Goal: Transaction & Acquisition: Purchase product/service

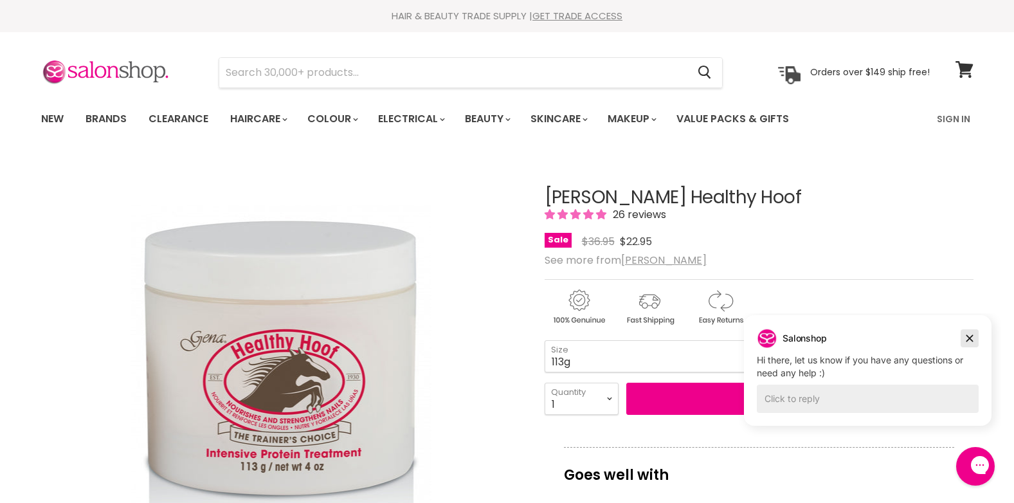
drag, startPoint x: 968, startPoint y: 338, endPoint x: 1683, endPoint y: 646, distance: 778.7
click at [968, 338] on icon "Dismiss campaign" at bounding box center [969, 337] width 13 height 15
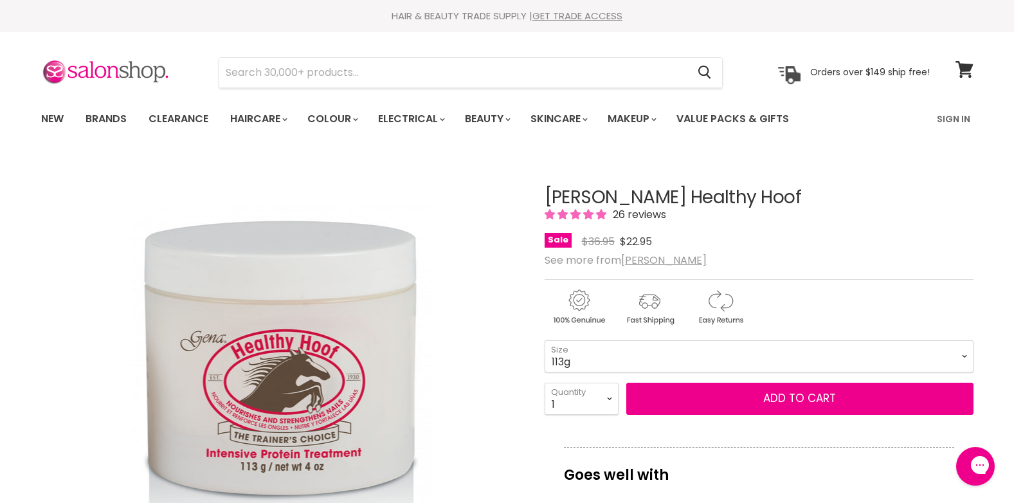
scroll to position [129, 0]
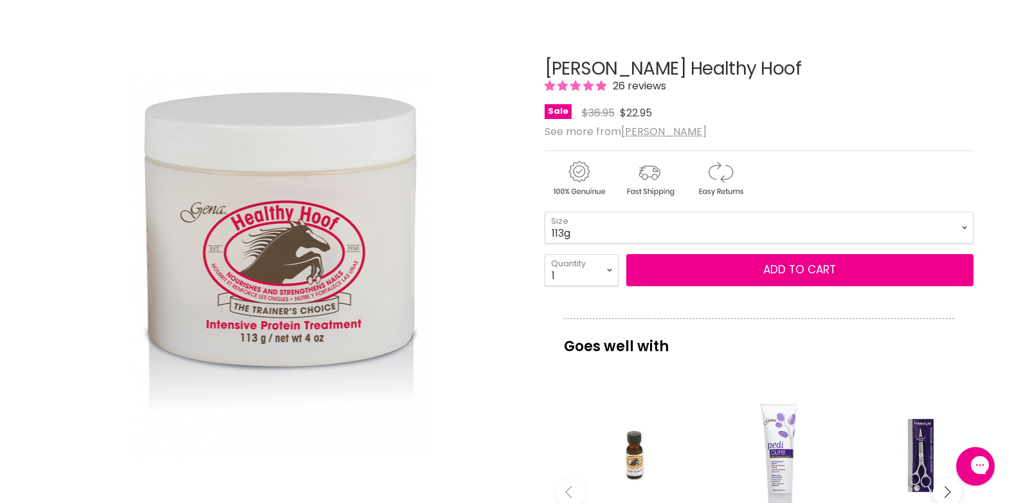
click at [622, 269] on div "1 2 3 4 5 6 7 8 9 10+ Quantity 1 Quantity Add to cart" at bounding box center [759, 270] width 429 height 32
click at [613, 271] on select "1 2 3 4 5 6 7 8 9 10+" at bounding box center [582, 270] width 74 height 32
click at [609, 212] on select "28g 113g" at bounding box center [759, 228] width 429 height 32
click at [610, 220] on select "28g 113g" at bounding box center [759, 228] width 429 height 32
drag, startPoint x: 601, startPoint y: 235, endPoint x: 596, endPoint y: 244, distance: 10.1
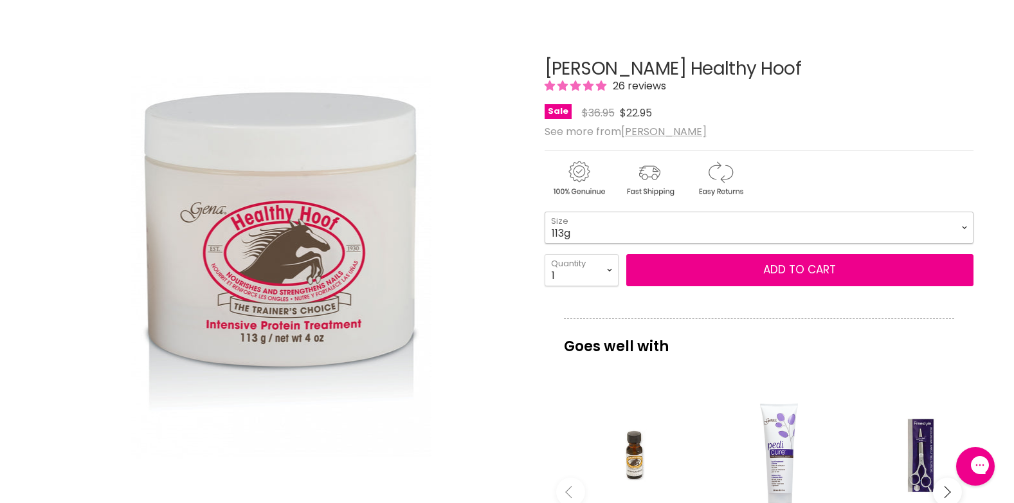
click at [601, 235] on select "28g 113g" at bounding box center [759, 228] width 429 height 32
select select "28g"
click at [545, 212] on select "28g 113g" at bounding box center [759, 228] width 429 height 32
click at [579, 270] on select "1 2 3 4 5 6 7 8 9 10+" at bounding box center [582, 270] width 74 height 32
select select "5"
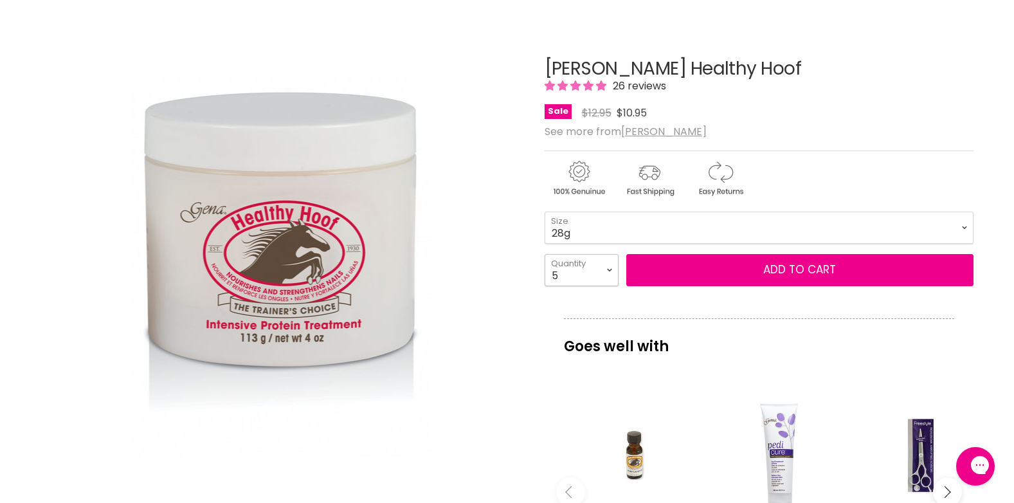
click at [545, 254] on select "1 2 3 4 5 6 7 8 9 10+" at bounding box center [582, 270] width 74 height 32
type input "5"
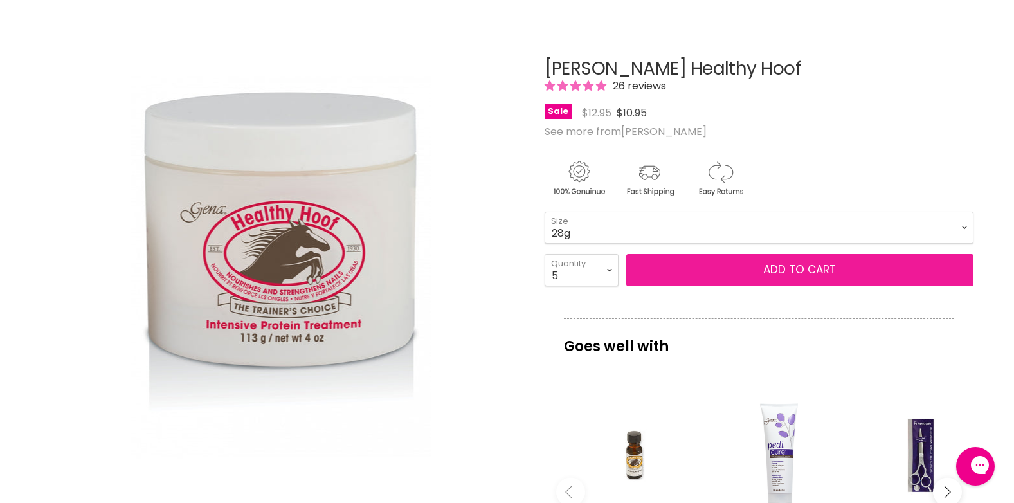
click at [763, 273] on button "Add to cart" at bounding box center [799, 270] width 347 height 32
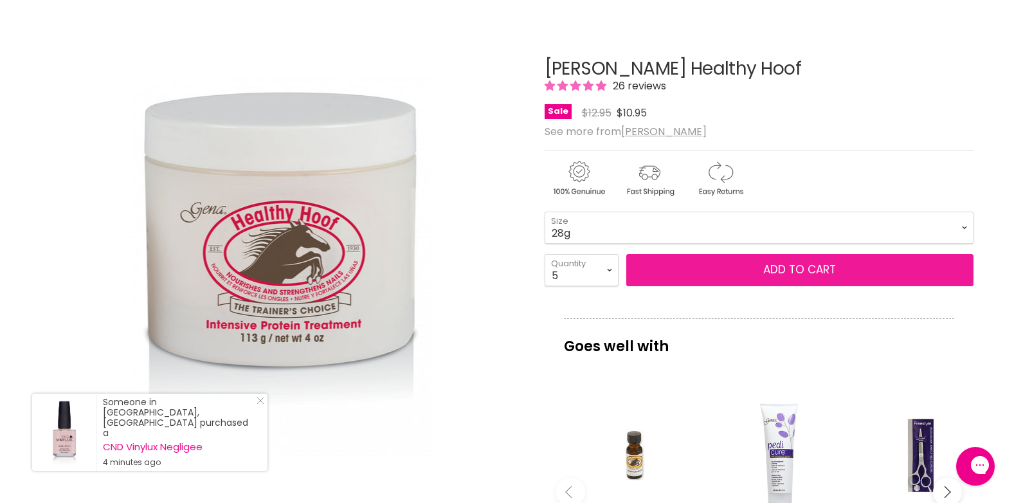
click at [745, 269] on button "Add to cart" at bounding box center [799, 270] width 347 height 32
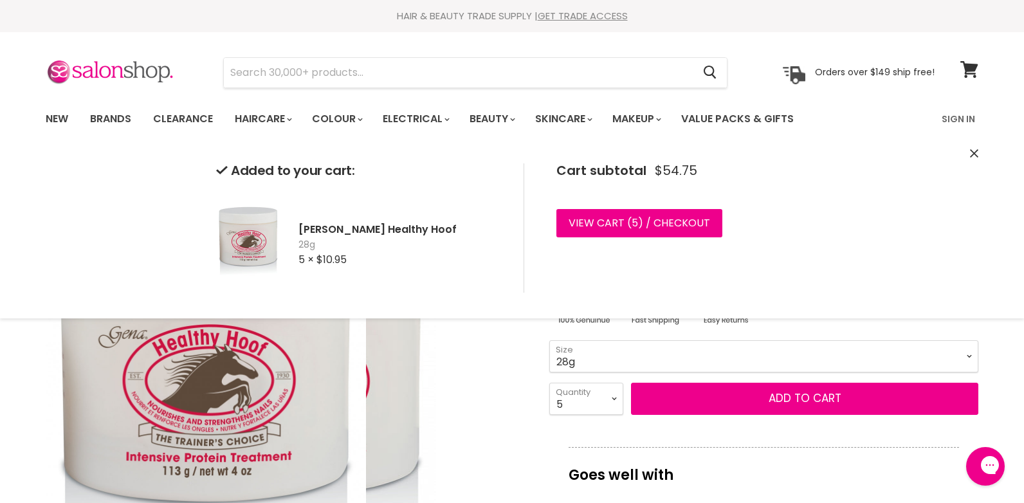
click at [479, 358] on div "Click or scroll to zoom Tap or pinch to zoom" at bounding box center [286, 396] width 480 height 480
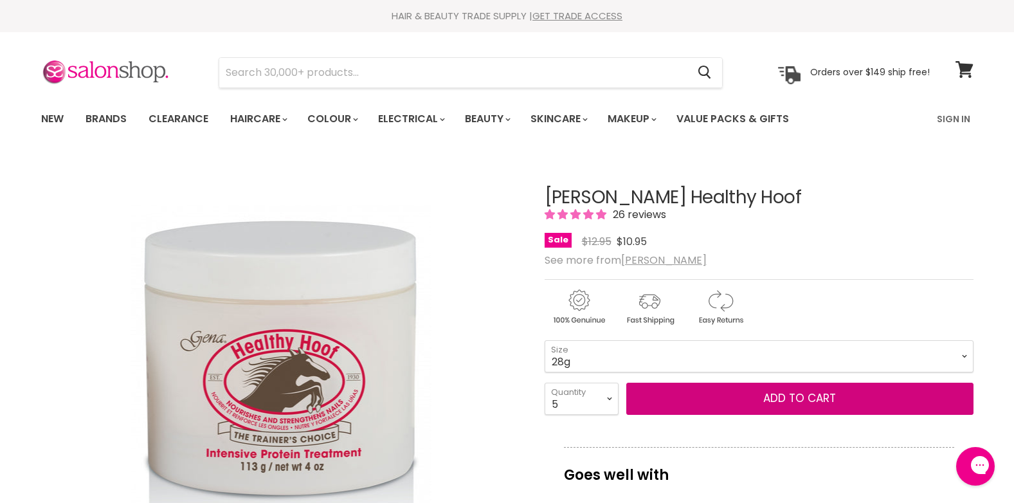
click at [593, 352] on select "28g 113g" at bounding box center [759, 356] width 429 height 32
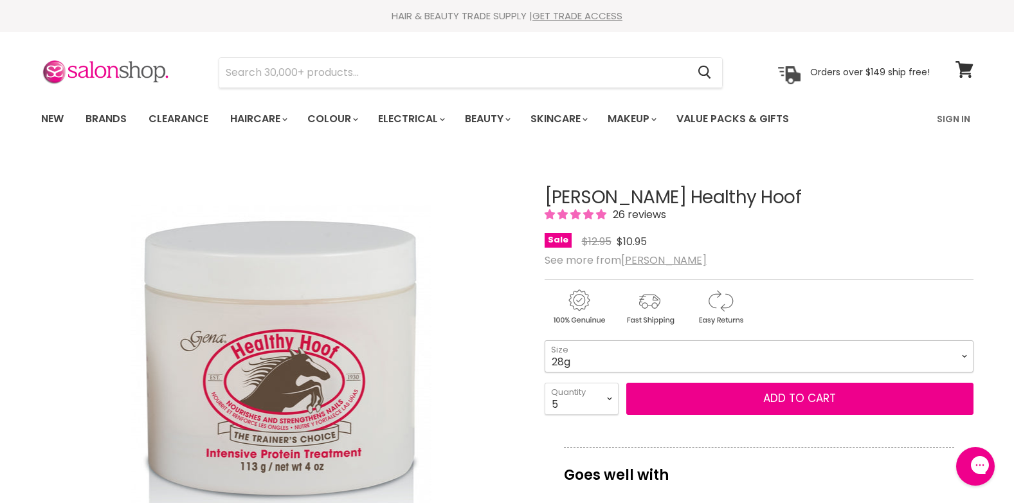
click at [590, 361] on select "28g 113g" at bounding box center [759, 356] width 429 height 32
click at [545, 340] on select "28g 113g" at bounding box center [759, 356] width 429 height 32
select select "113g"
drag, startPoint x: 578, startPoint y: 393, endPoint x: 577, endPoint y: 400, distance: 6.5
click at [577, 393] on select "1 2 3 4 5 6 7 8 9 10+" at bounding box center [582, 399] width 74 height 32
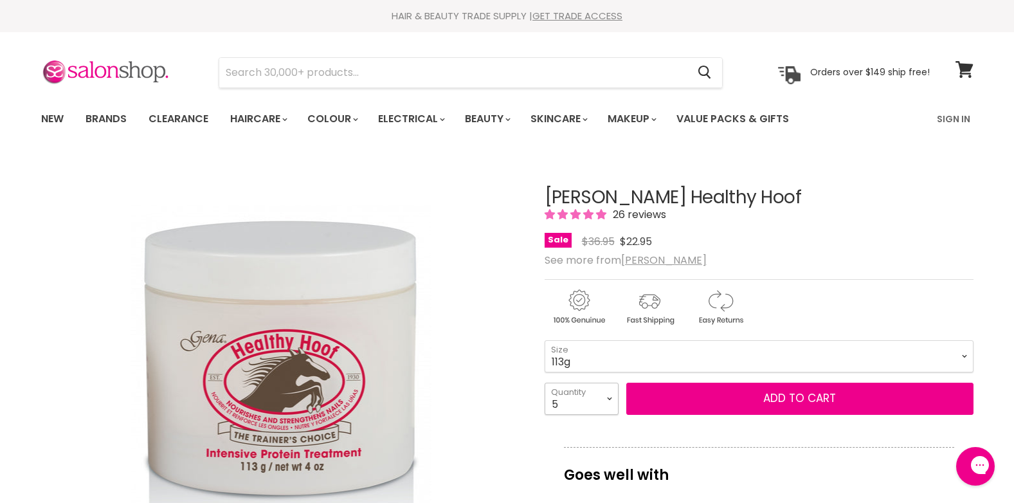
select select "4"
click at [545, 383] on select "1 2 3 4 5 6 7 8 9 10+" at bounding box center [582, 399] width 74 height 32
type input "4"
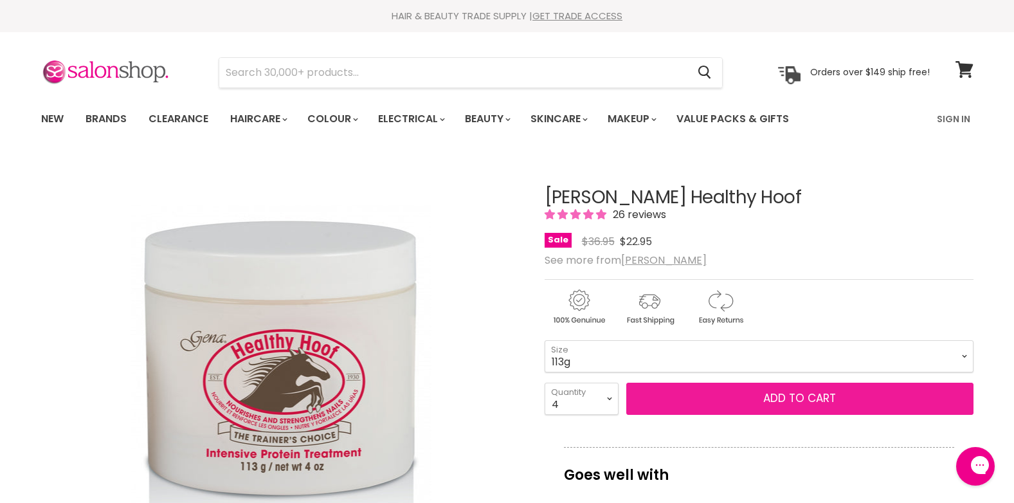
click at [787, 410] on button "Add to cart" at bounding box center [799, 399] width 347 height 32
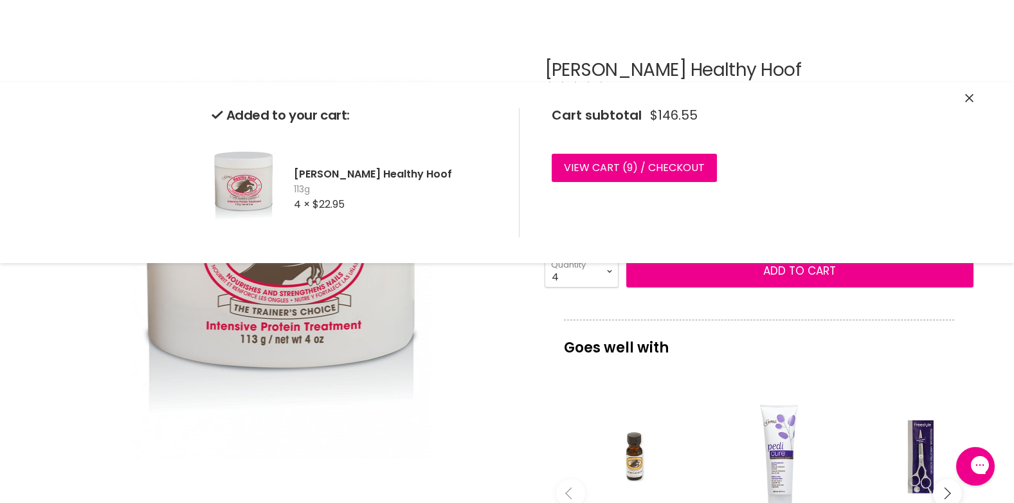
scroll to position [129, 0]
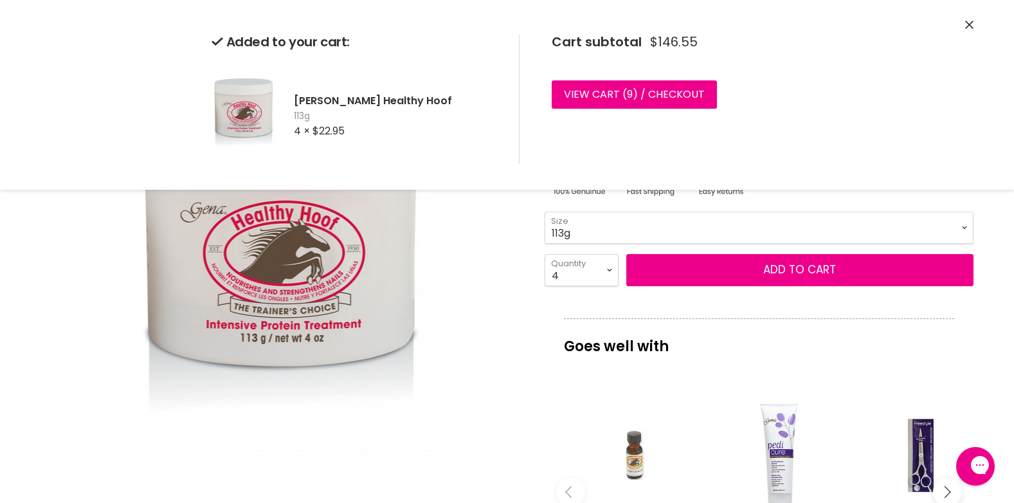
click at [644, 455] on div "Main content" at bounding box center [635, 455] width 130 height 130
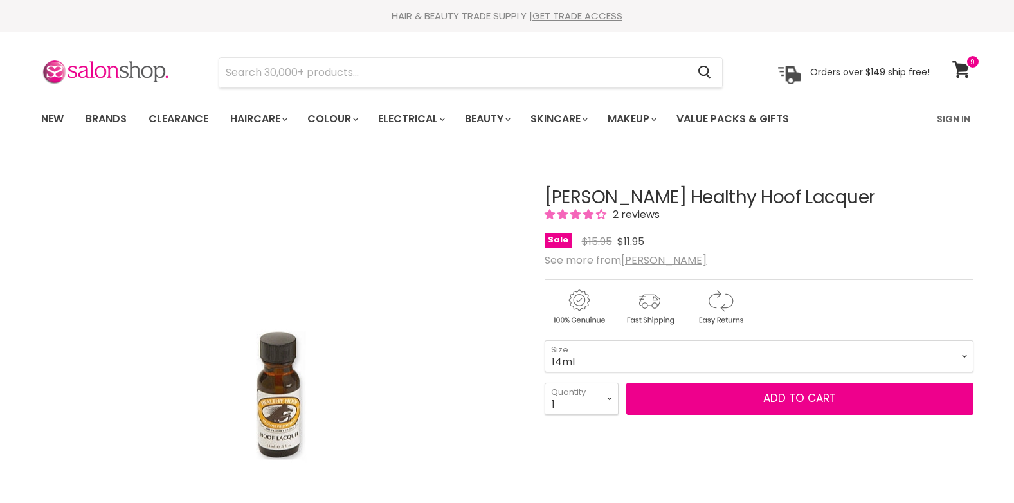
scroll to position [129, 0]
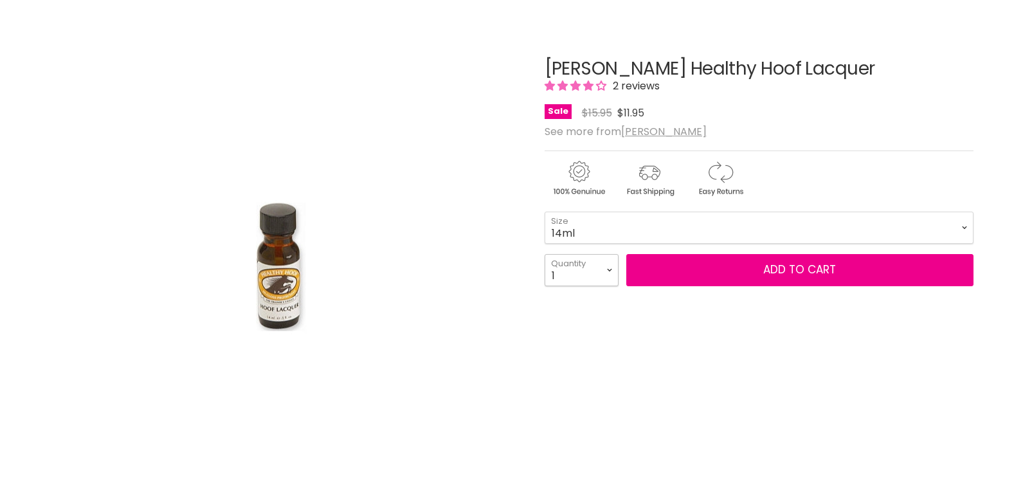
click at [582, 261] on select "1 2 3 4 5 6 7 8 9 10+" at bounding box center [582, 270] width 74 height 32
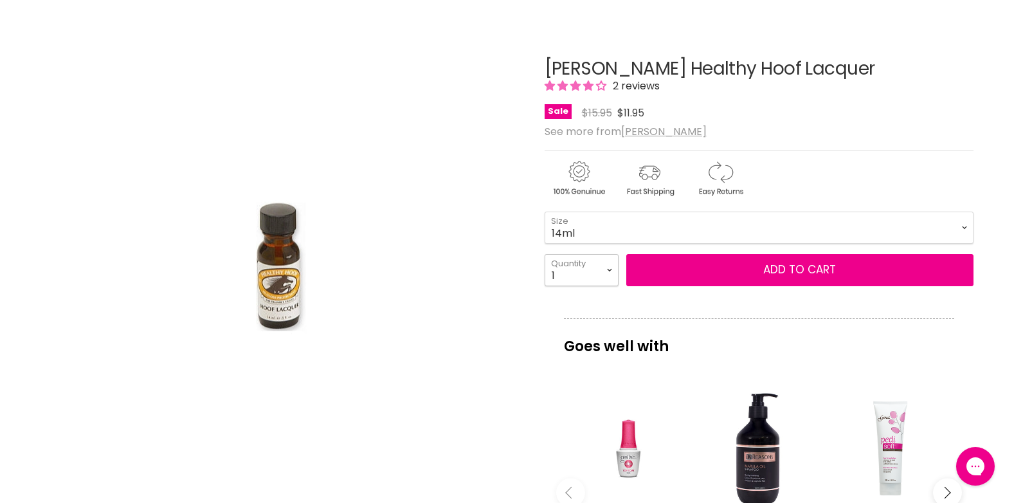
select select "5"
click at [545, 254] on select "1 2 3 4 5 6 7 8 9 10+" at bounding box center [582, 270] width 74 height 32
type input "5"
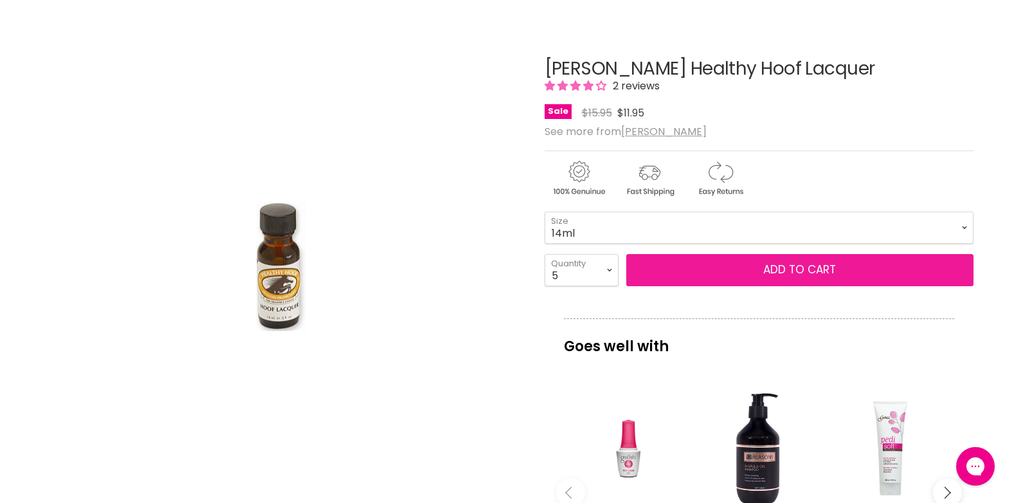
click at [765, 270] on span "Add to cart" at bounding box center [799, 269] width 73 height 15
click at [779, 275] on span "Add to cart" at bounding box center [799, 269] width 73 height 15
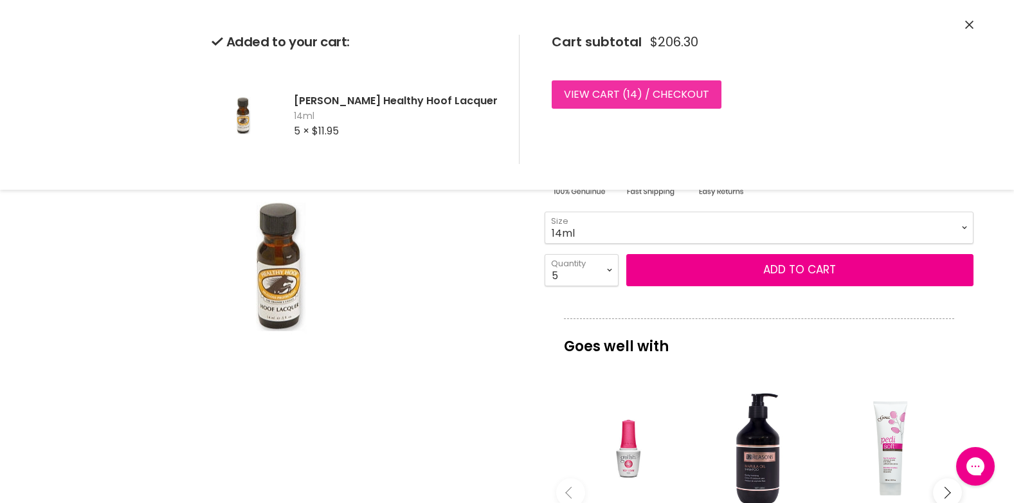
click at [643, 99] on link "View cart ( 14 ) / Checkout" at bounding box center [637, 94] width 170 height 28
